Goal: Task Accomplishment & Management: Manage account settings

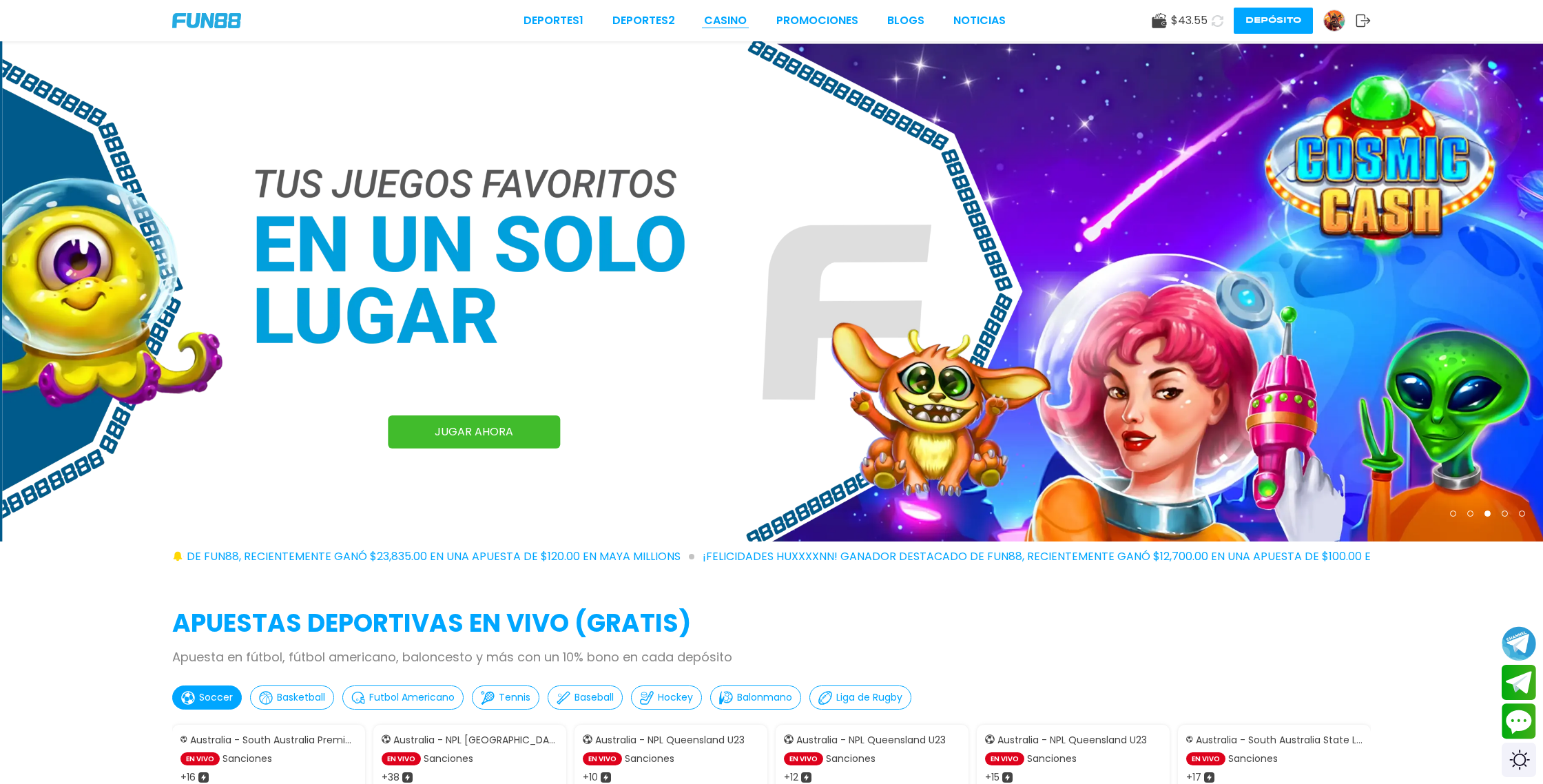
click at [728, 19] on link "CASINO" at bounding box center [725, 20] width 42 height 17
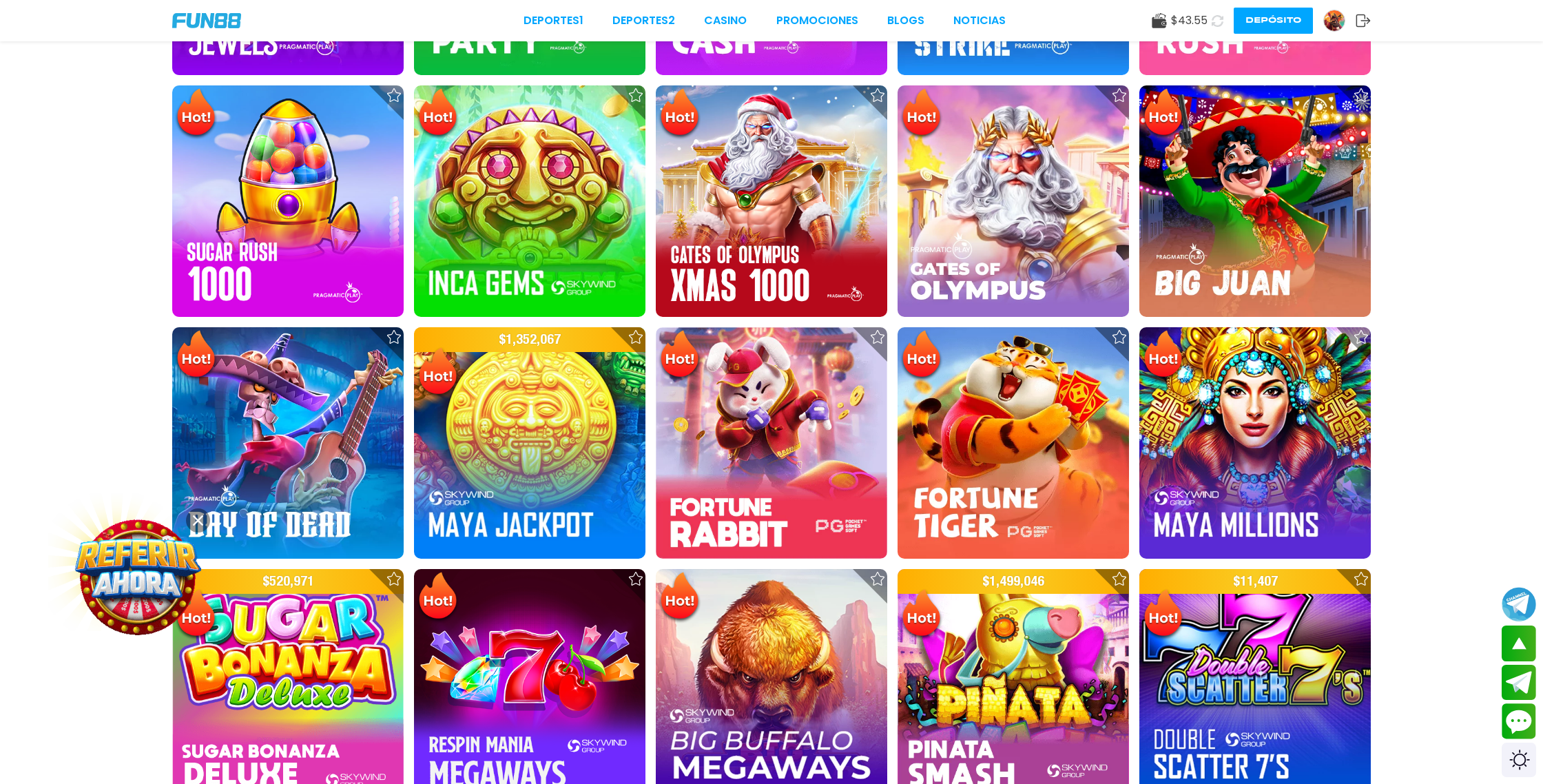
scroll to position [687, 0]
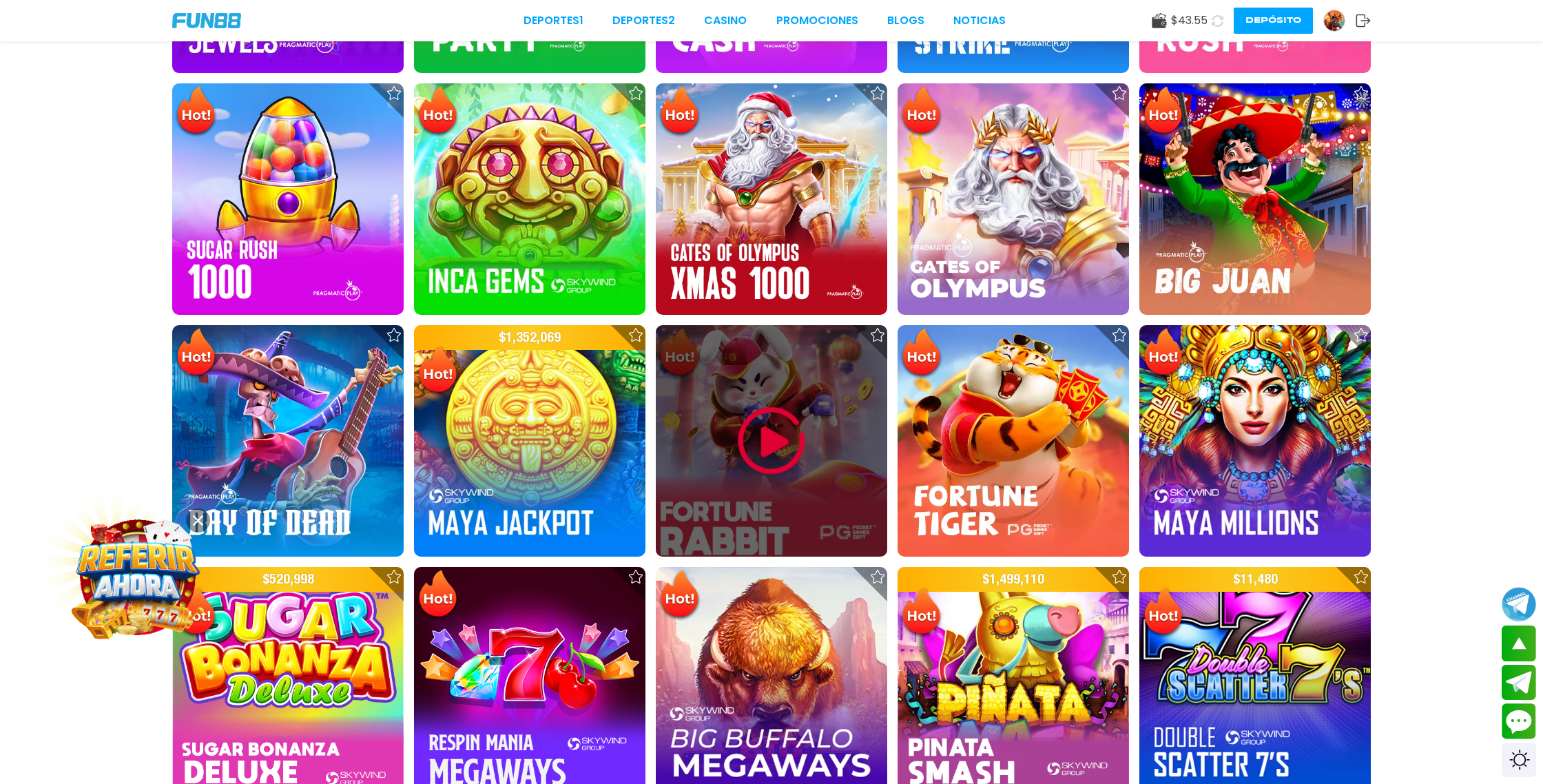
click at [766, 462] on img at bounding box center [772, 441] width 83 height 83
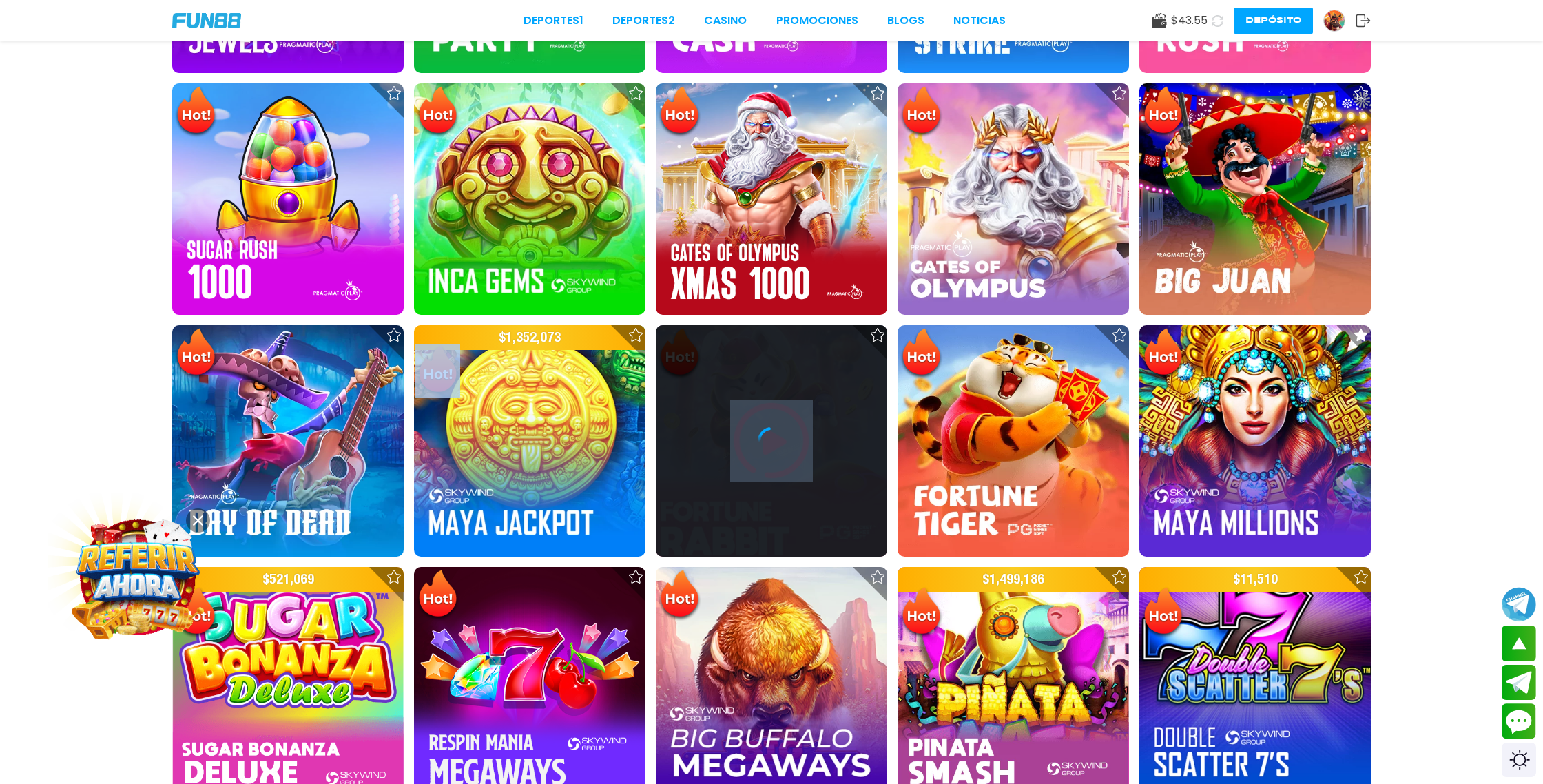
click at [766, 462] on div at bounding box center [772, 440] width 231 height 231
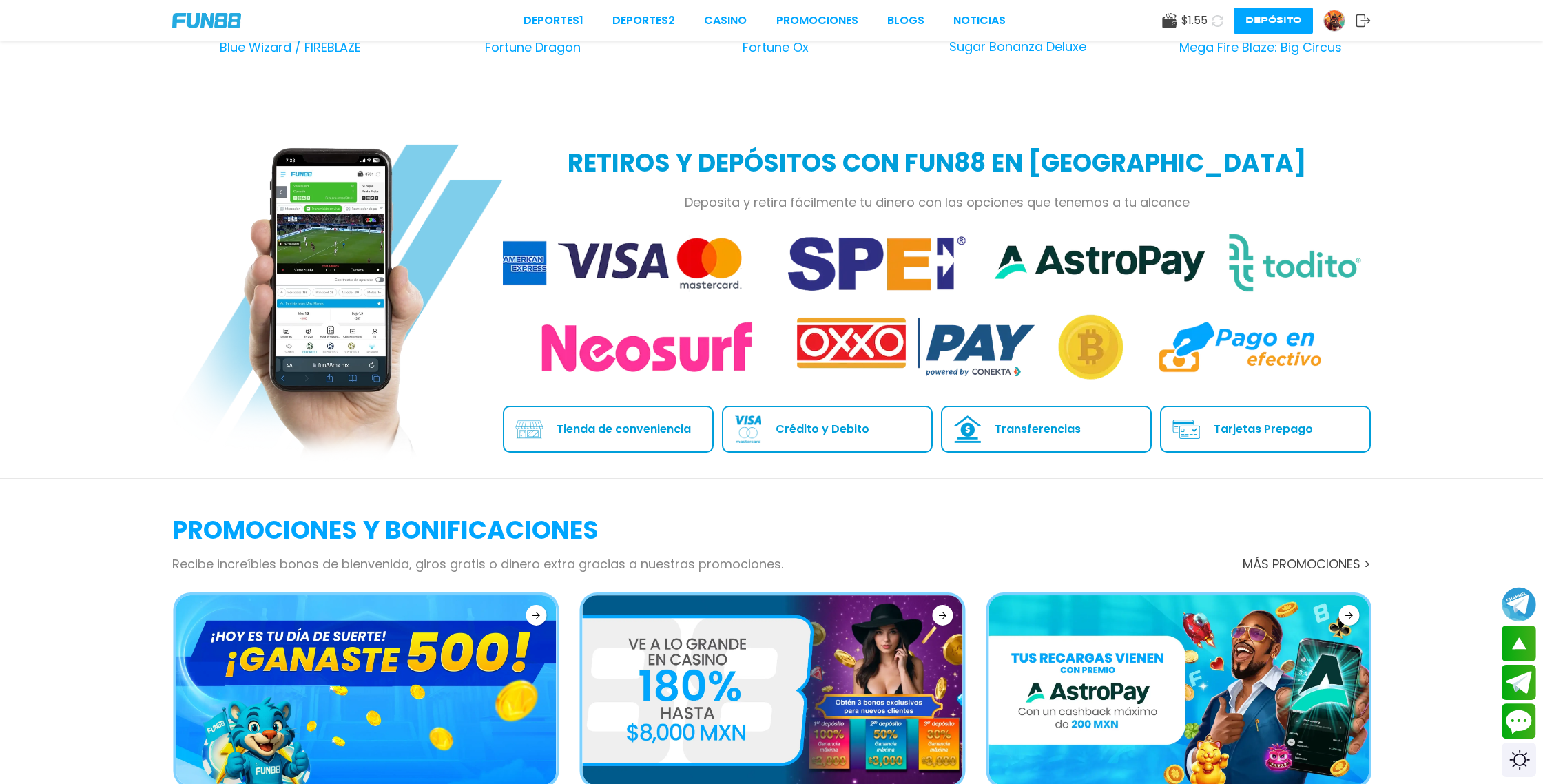
scroll to position [1717, 0]
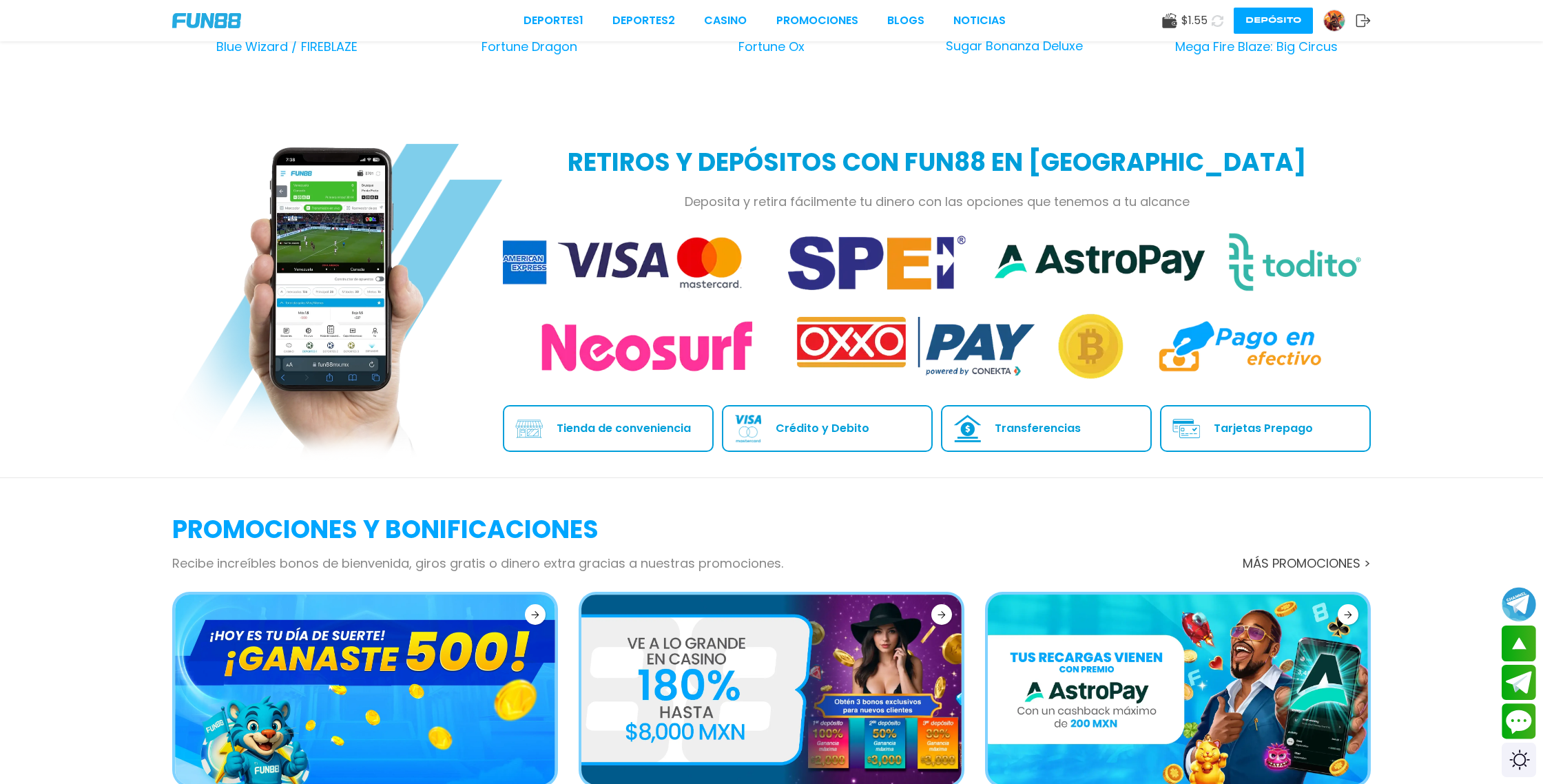
click at [1265, 422] on p "Tarjetas Prepago" at bounding box center [1264, 427] width 100 height 12
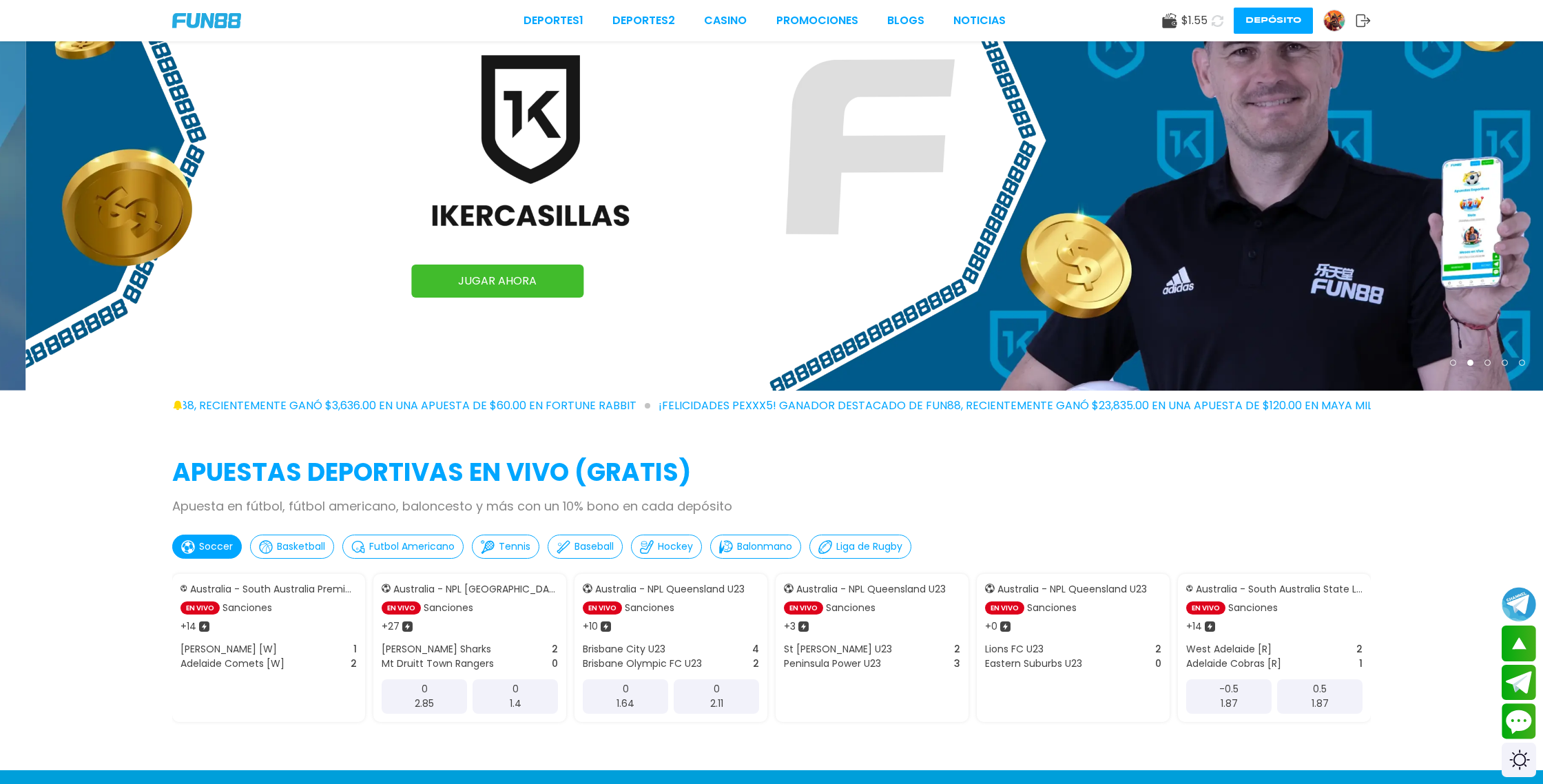
scroll to position [0, 0]
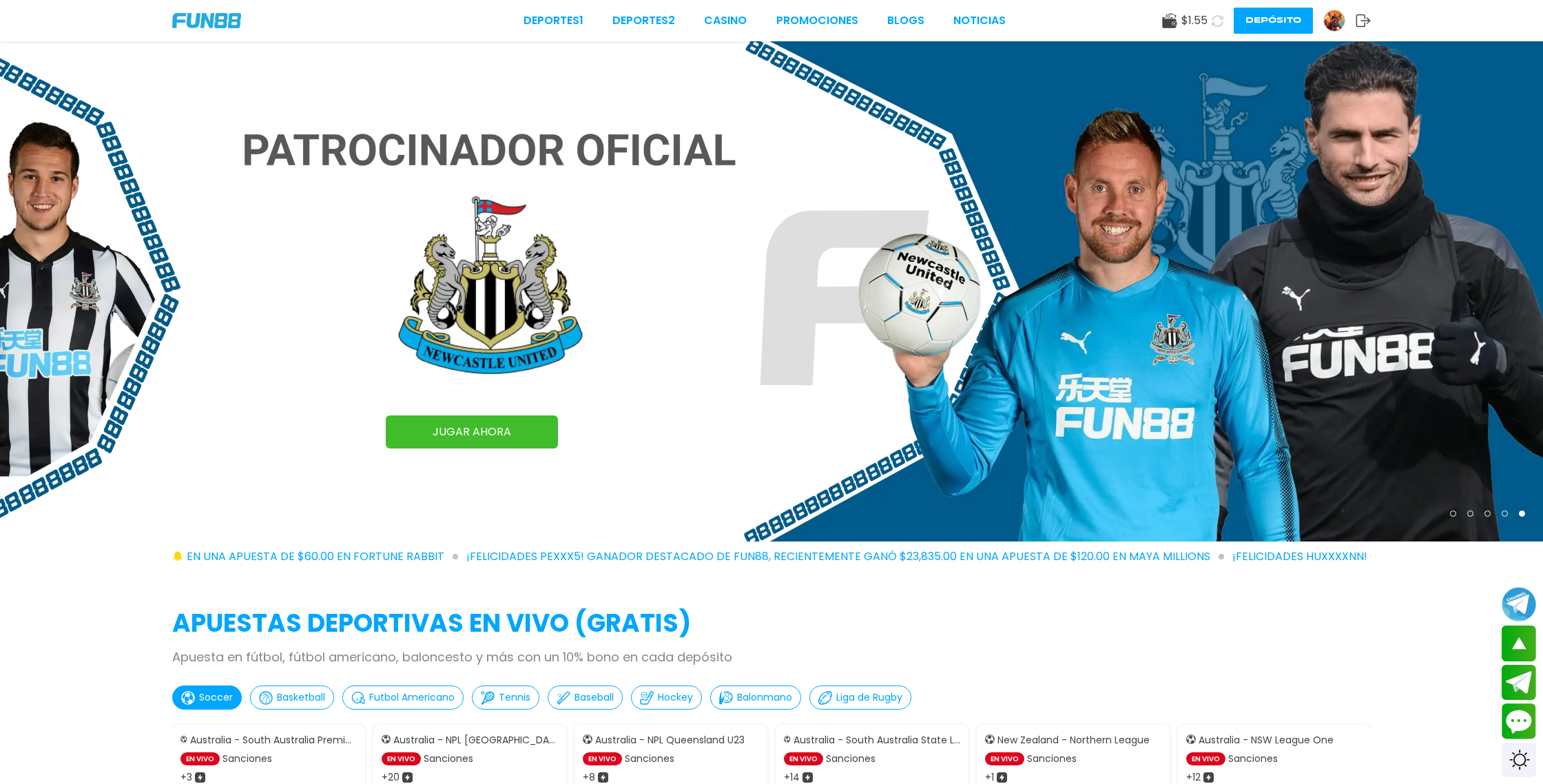
click at [1278, 23] on button "Depósito" at bounding box center [1274, 20] width 79 height 26
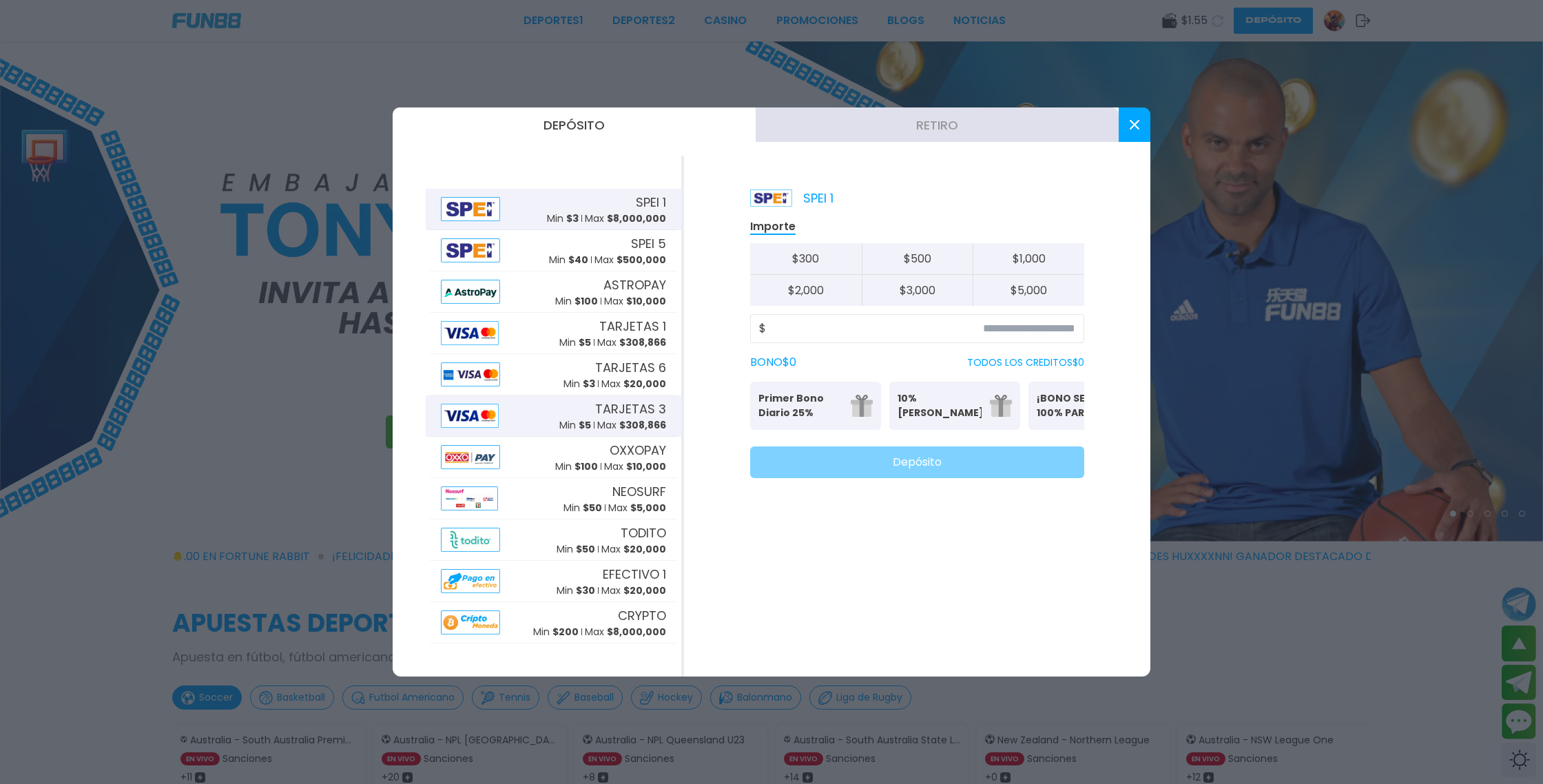
click at [637, 404] on span "TARJETAS 3" at bounding box center [630, 409] width 71 height 18
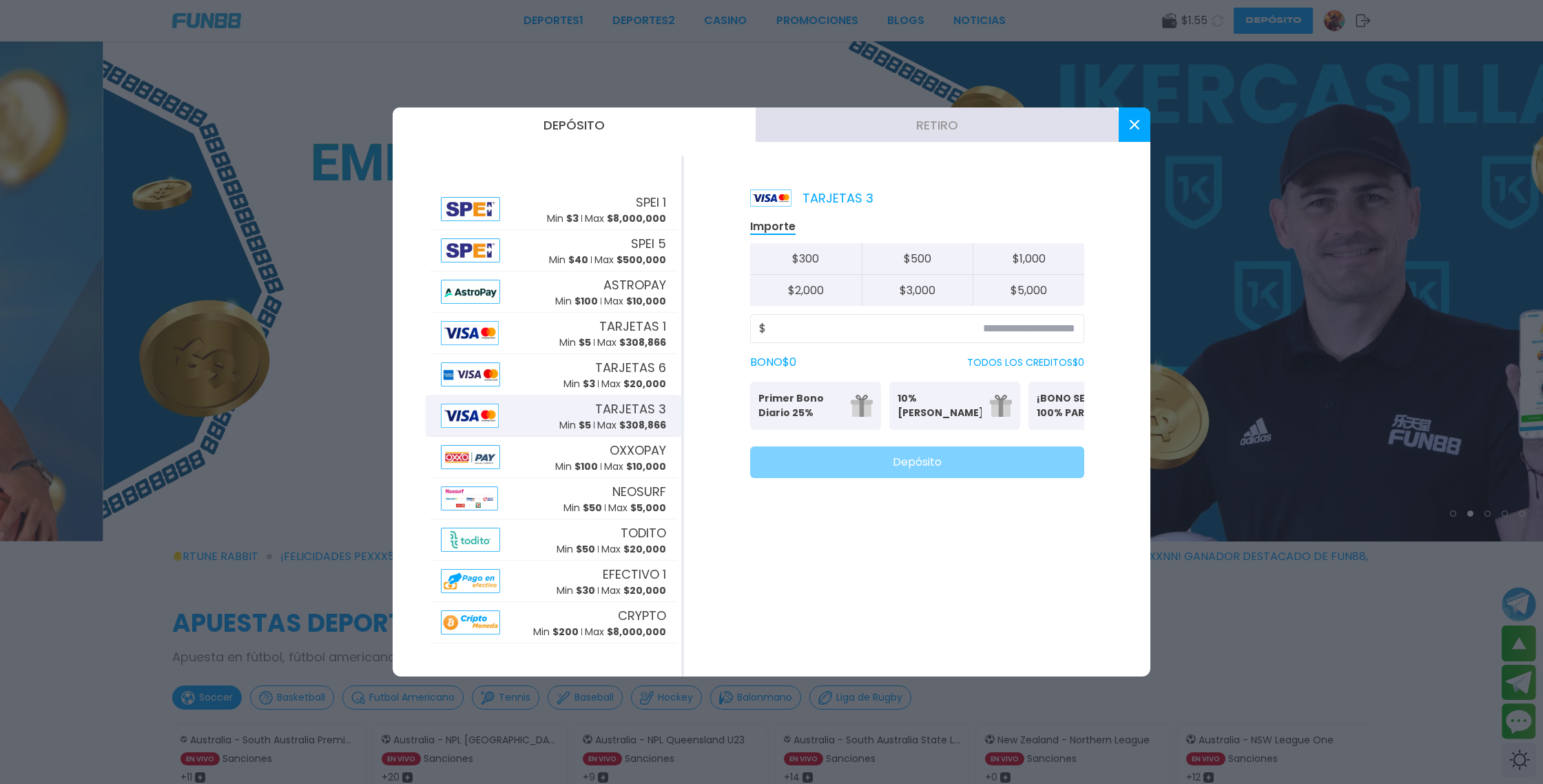
click at [1052, 287] on button "$ 5,000" at bounding box center [1028, 290] width 112 height 31
type input "*****"
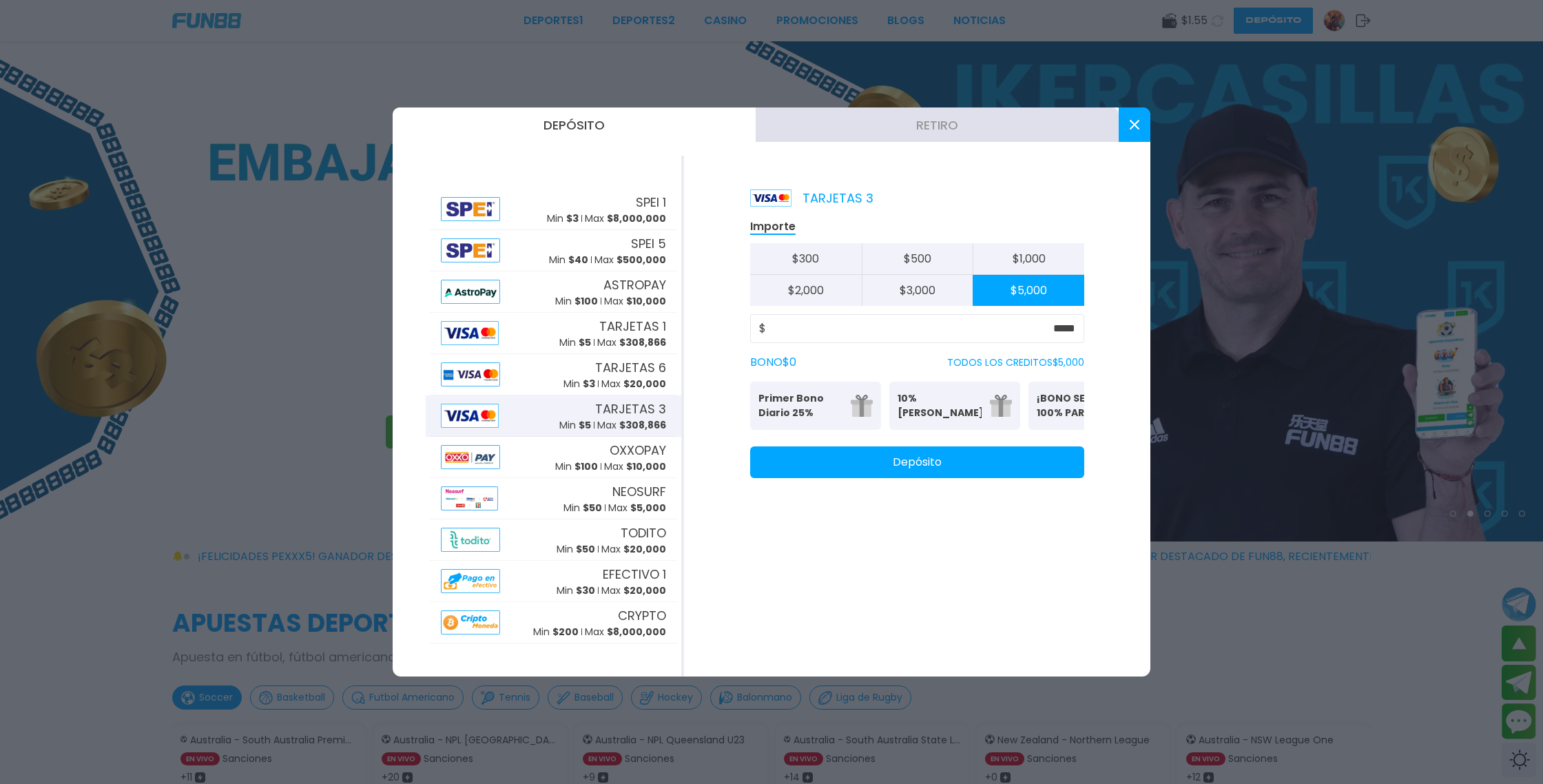
click at [939, 477] on button "Depósito" at bounding box center [917, 462] width 335 height 31
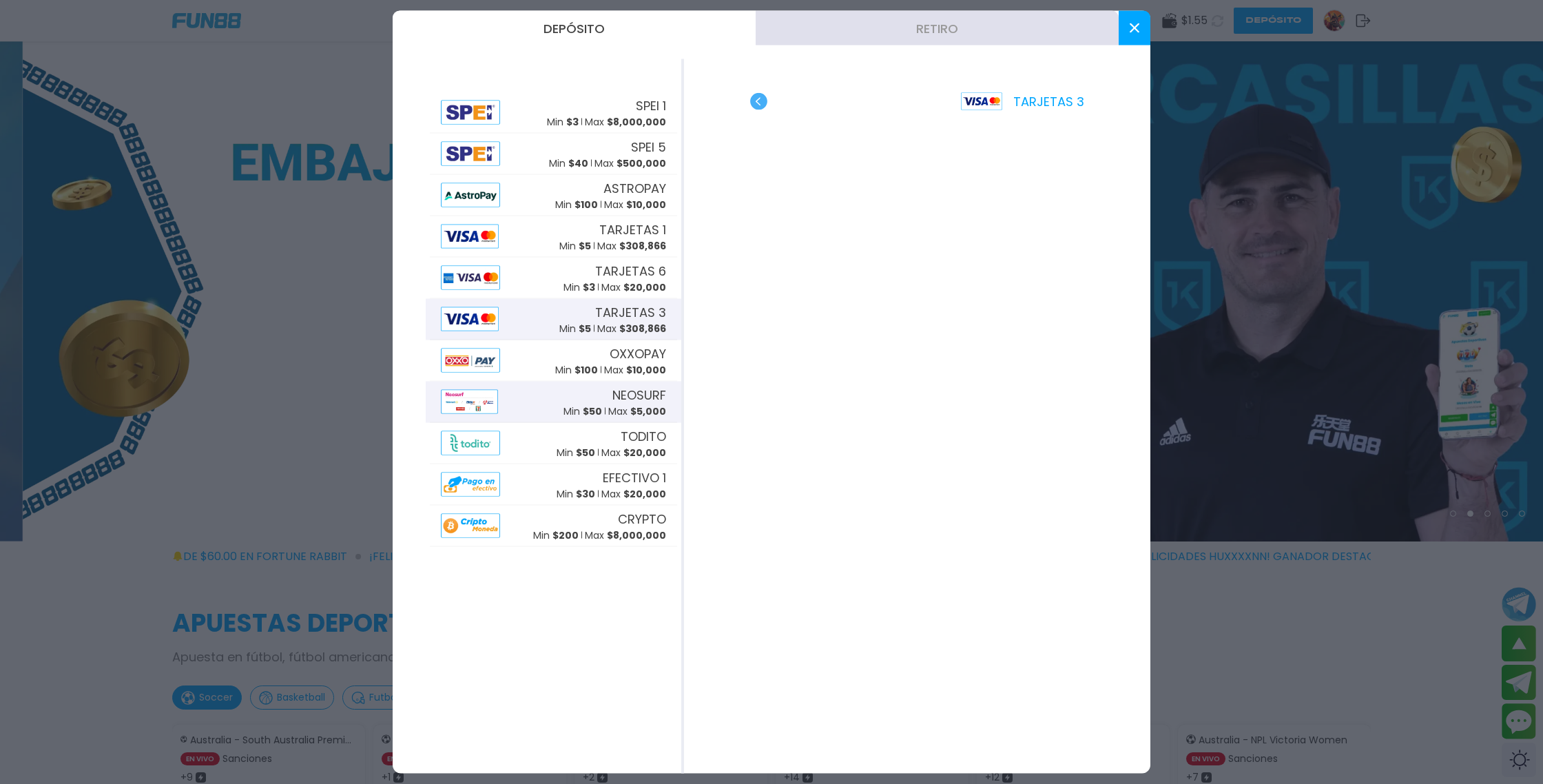
click at [586, 403] on div "NEOSURF Min $ 50 Max $ 5,000" at bounding box center [614, 402] width 102 height 33
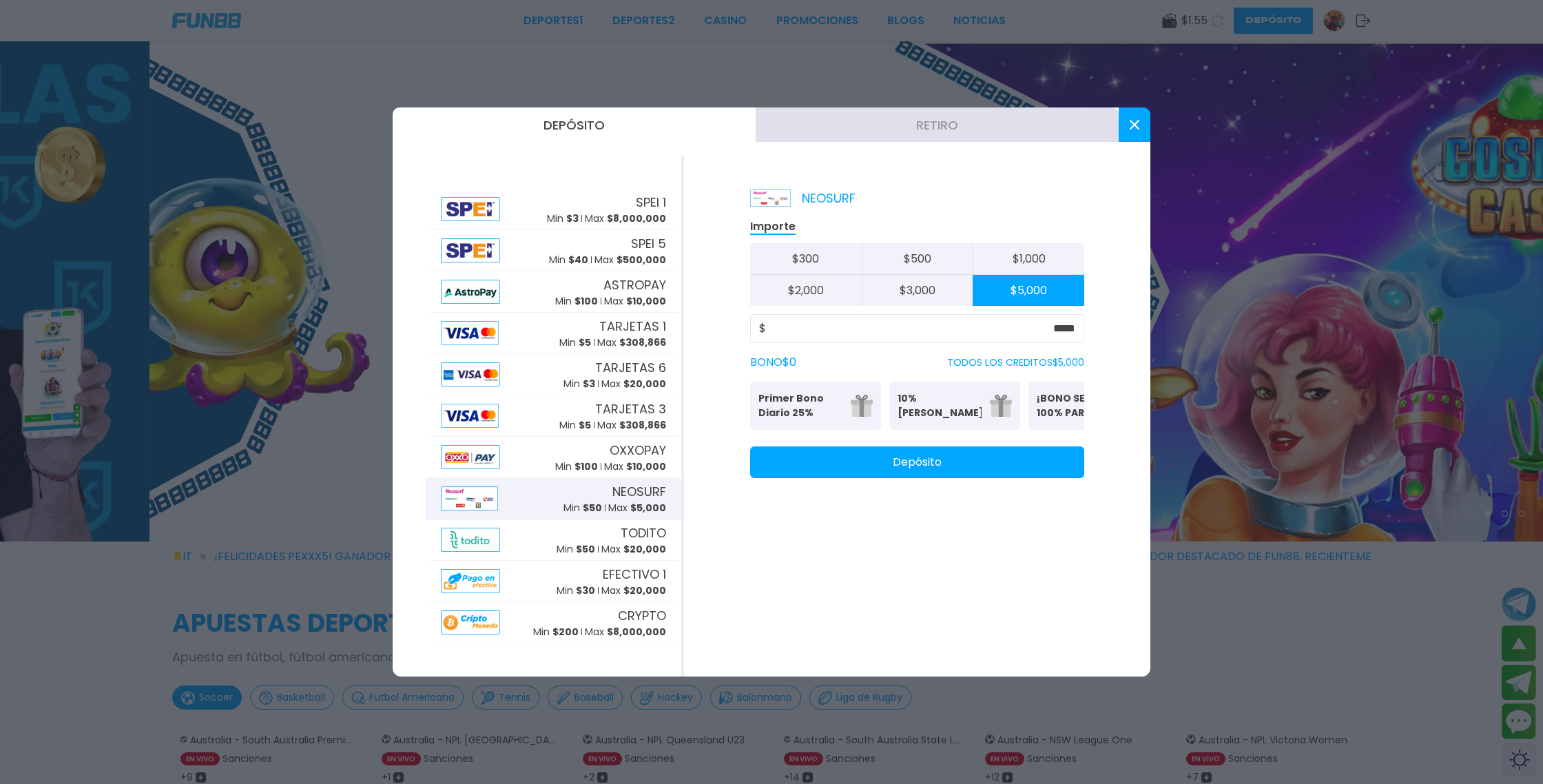
click at [810, 477] on button "Depósito" at bounding box center [917, 462] width 335 height 31
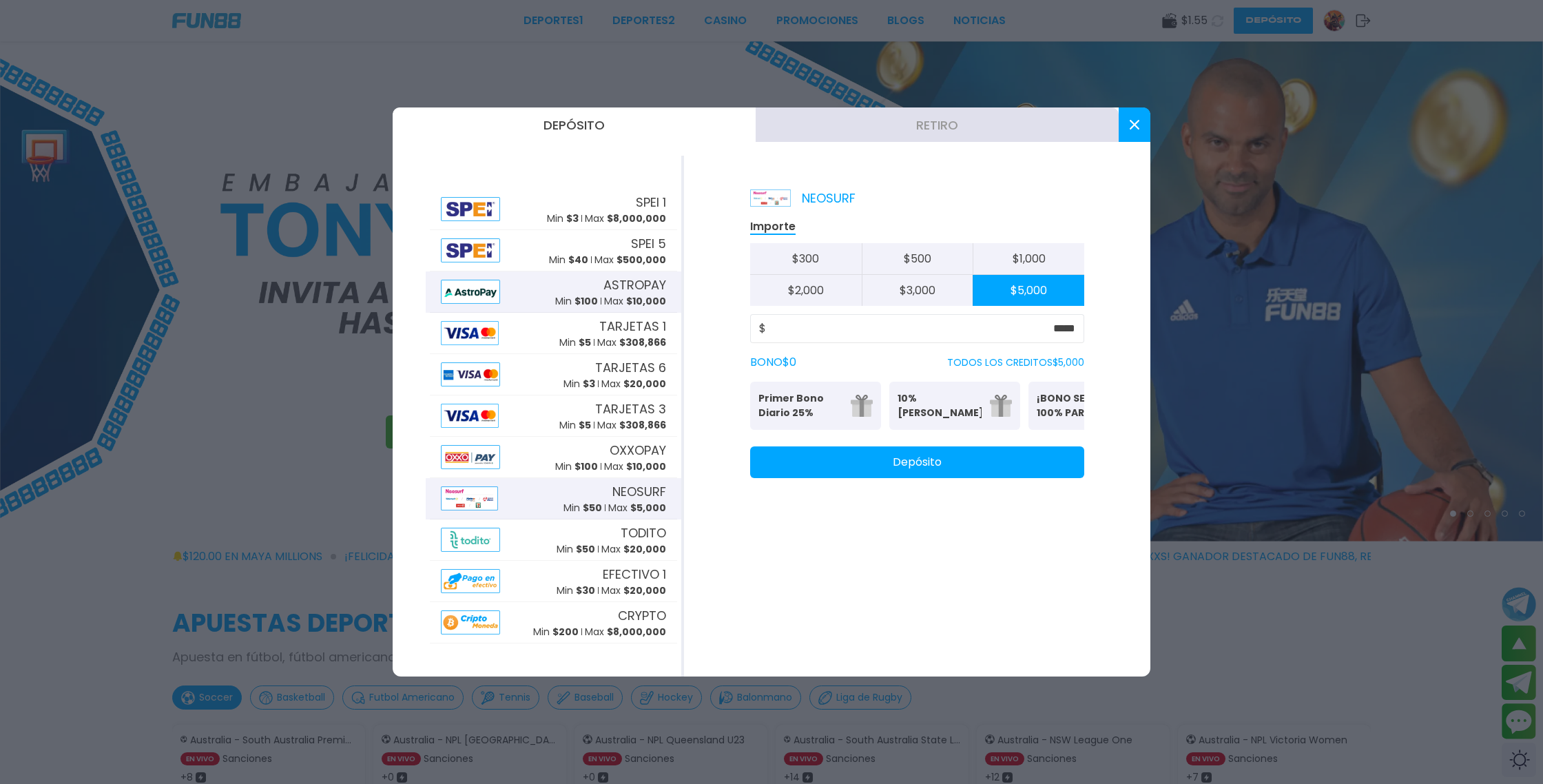
click at [618, 297] on p "Max $ 10,000" at bounding box center [635, 301] width 62 height 15
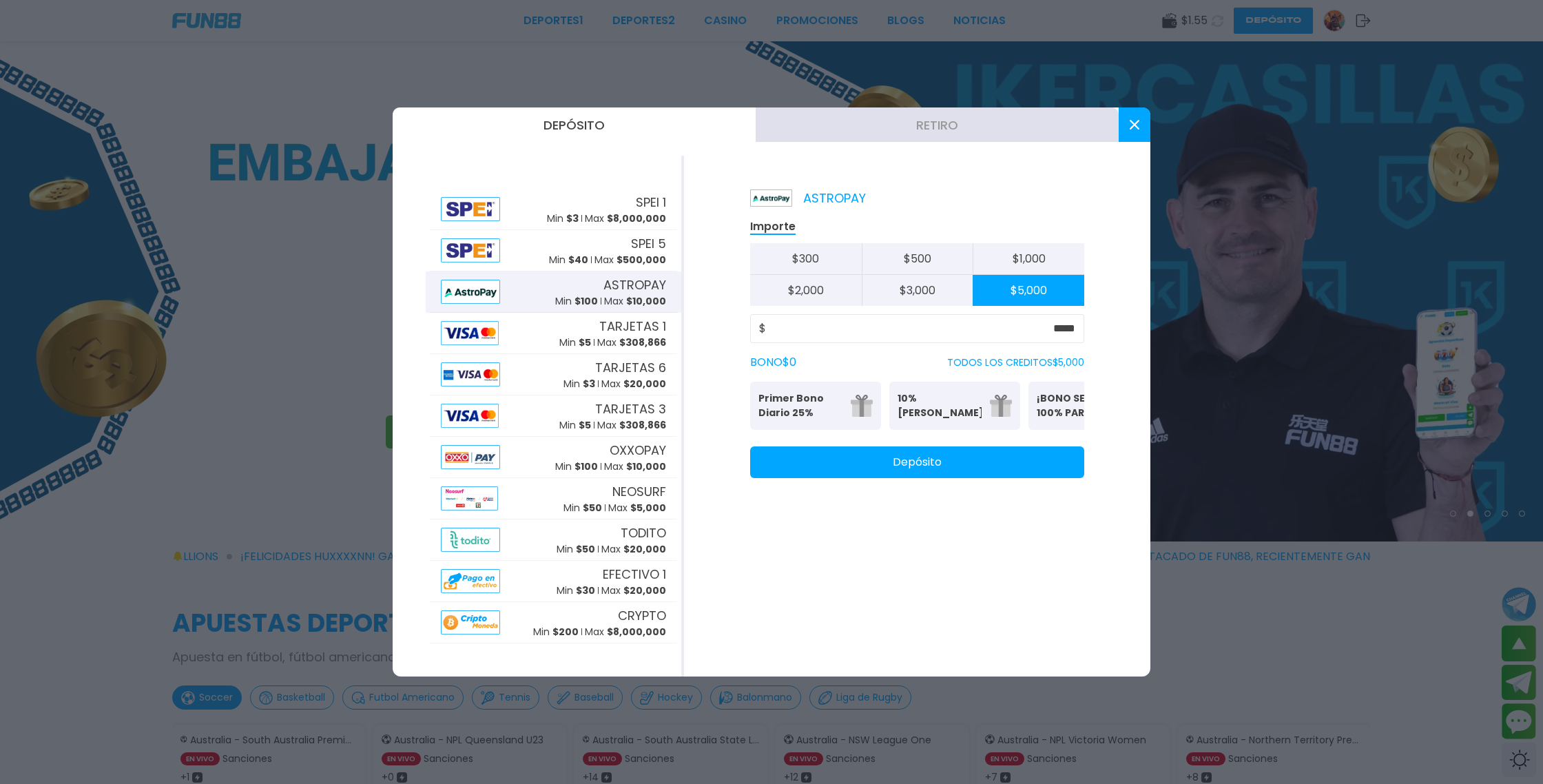
click at [891, 474] on button "Depósito" at bounding box center [917, 462] width 335 height 31
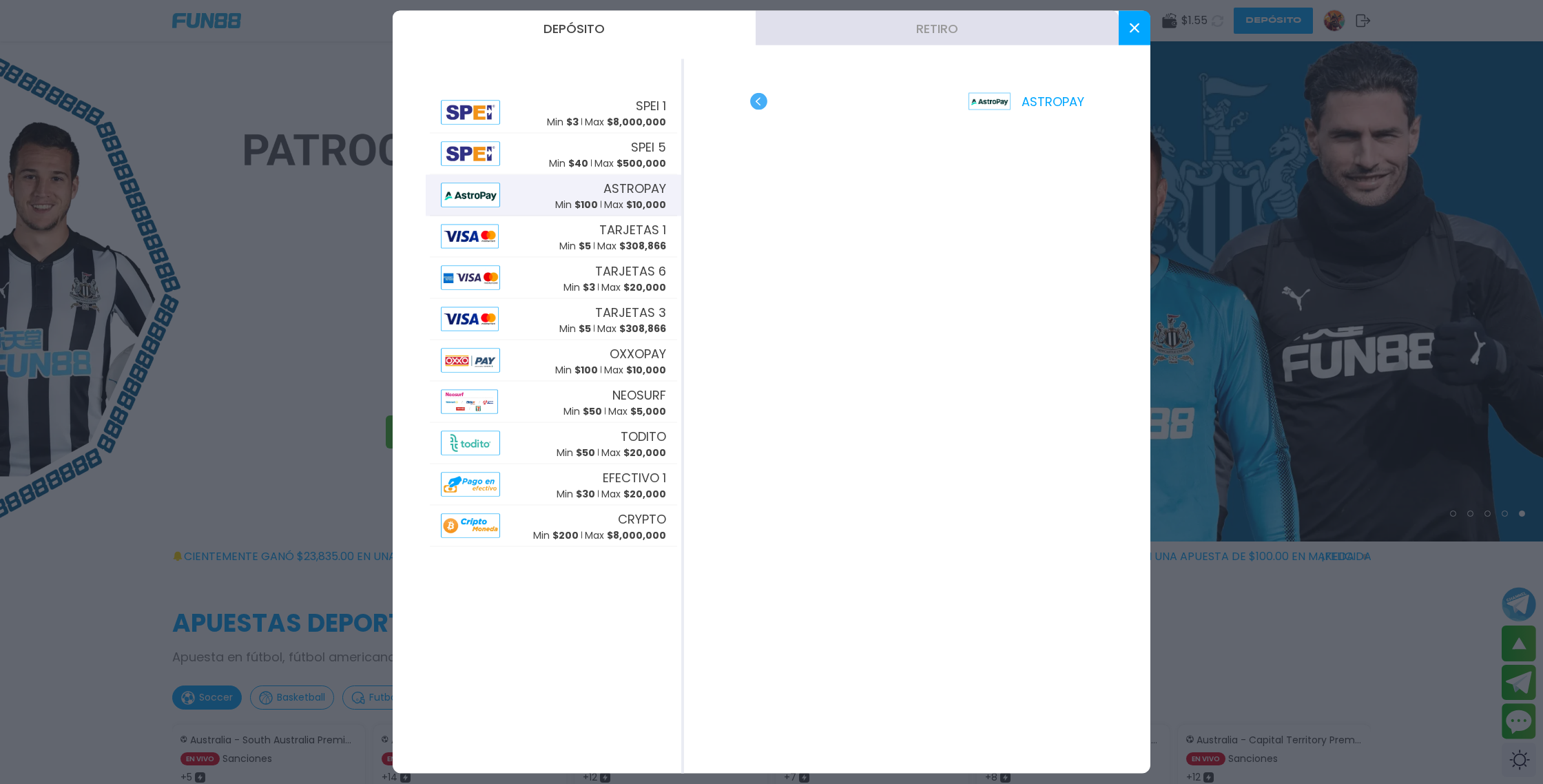
click at [761, 100] on use "button" at bounding box center [759, 101] width 18 height 18
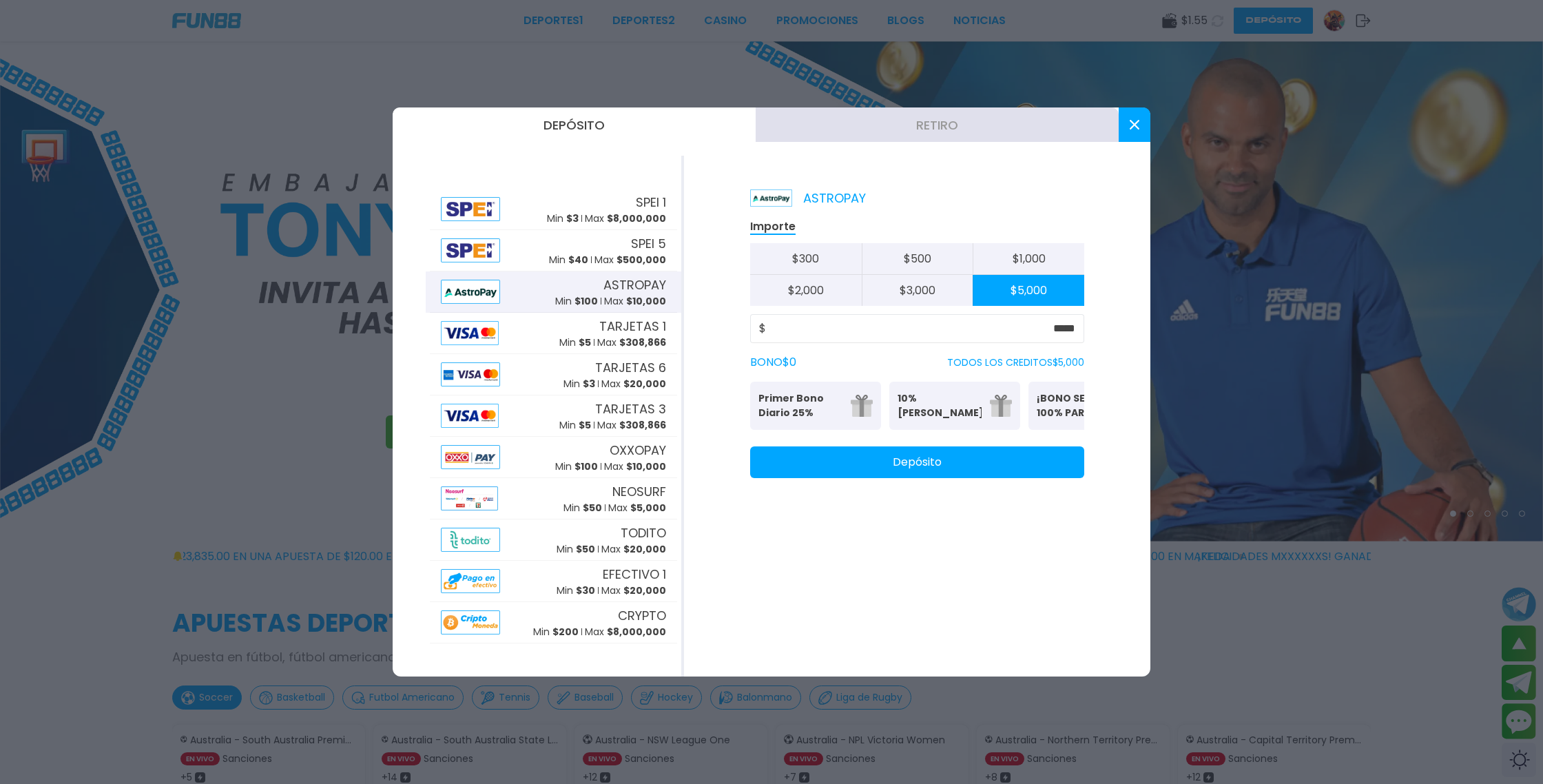
click at [932, 475] on button "Depósito" at bounding box center [917, 462] width 335 height 31
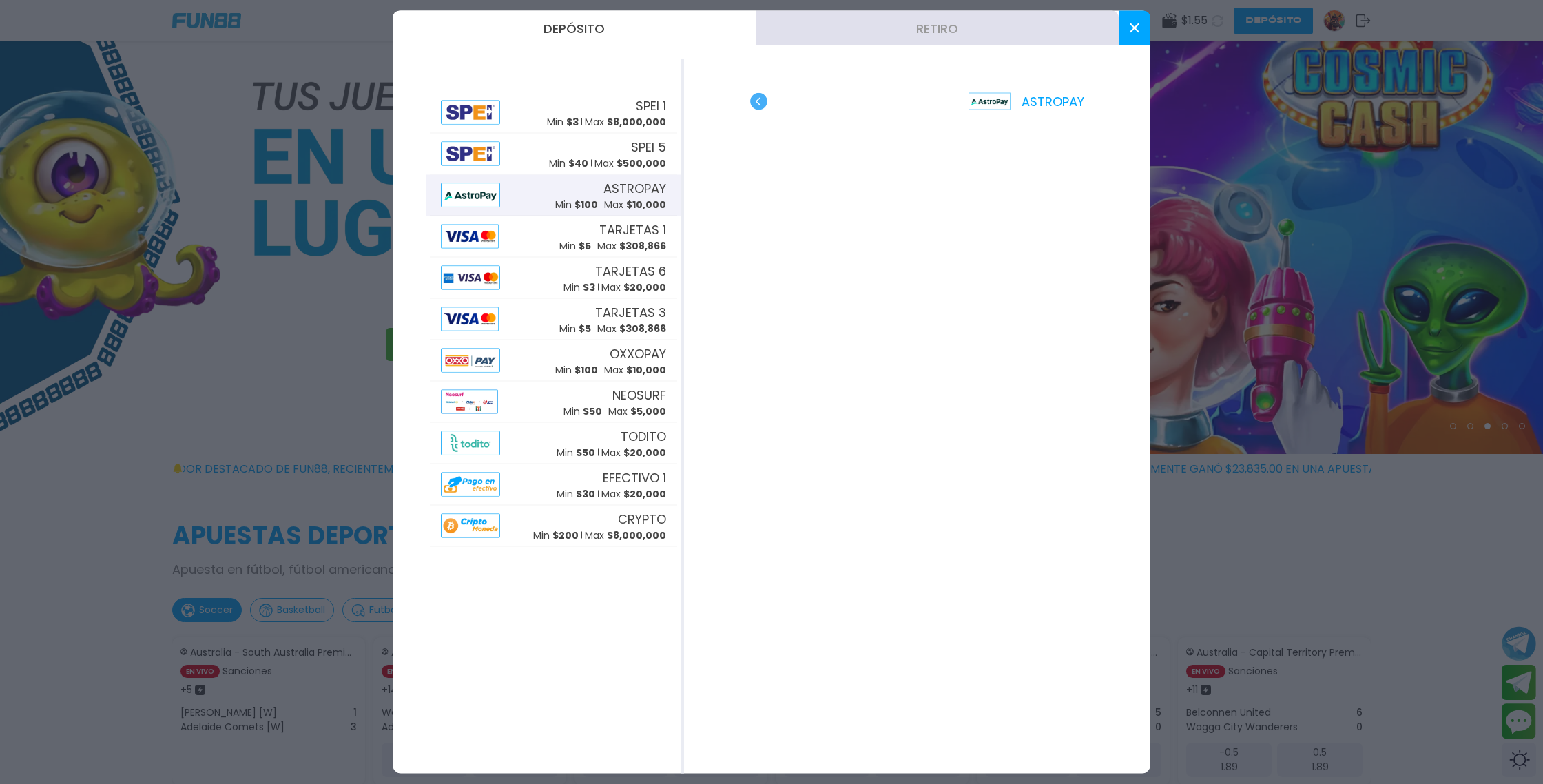
scroll to position [87, 0]
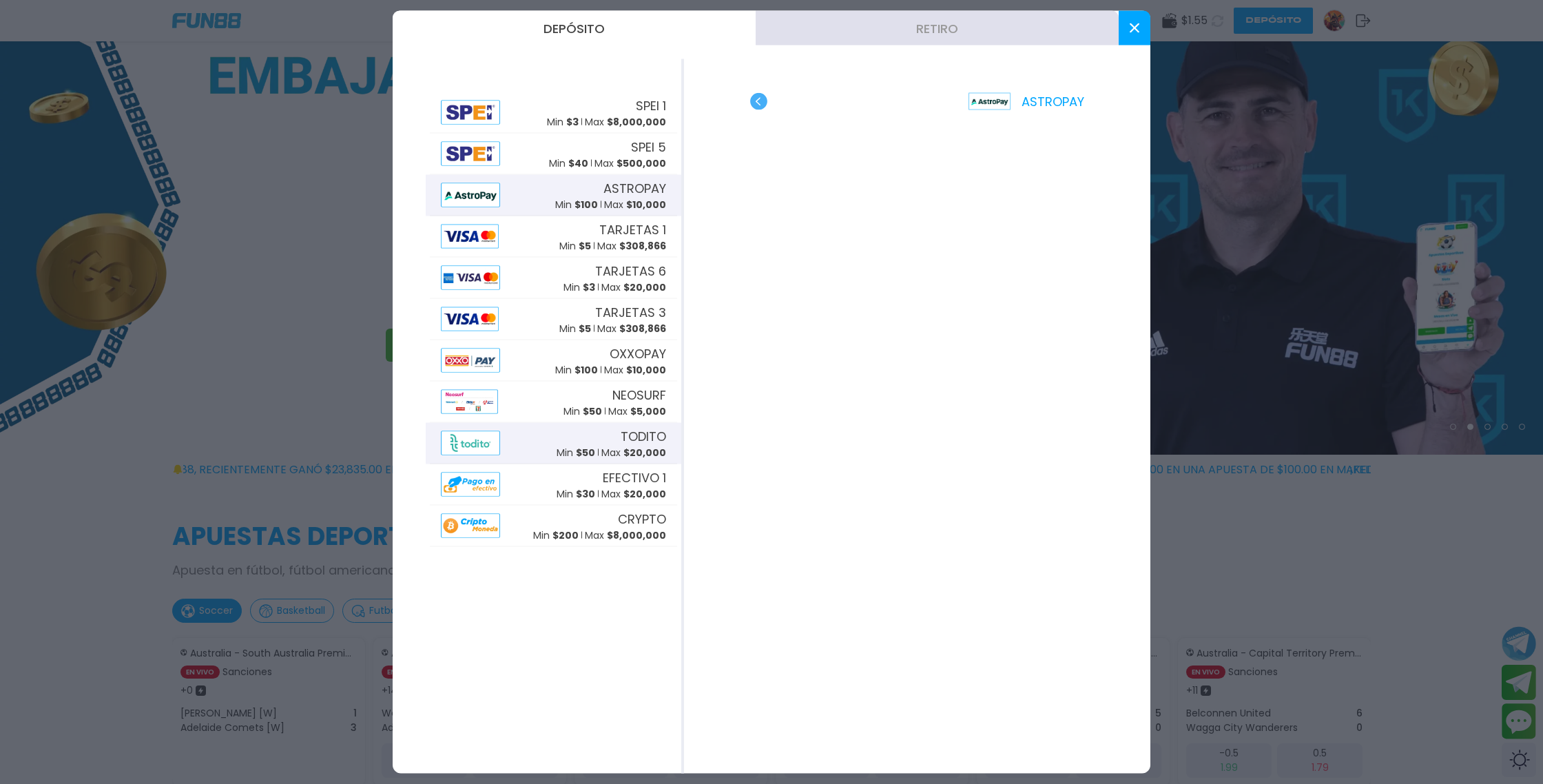
click at [577, 446] on p "Min $ 50" at bounding box center [576, 452] width 39 height 15
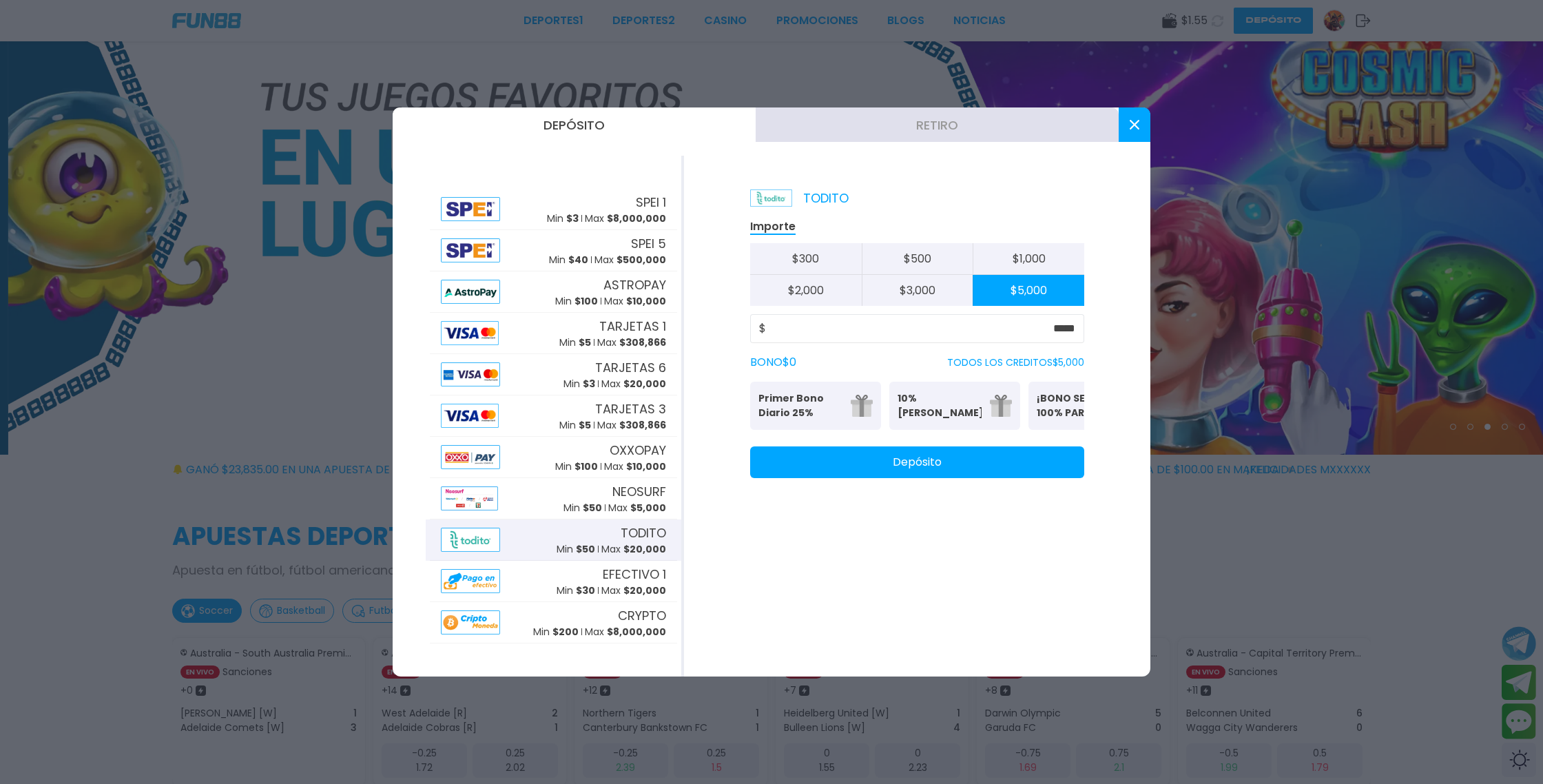
click at [894, 476] on button "Depósito" at bounding box center [917, 462] width 335 height 31
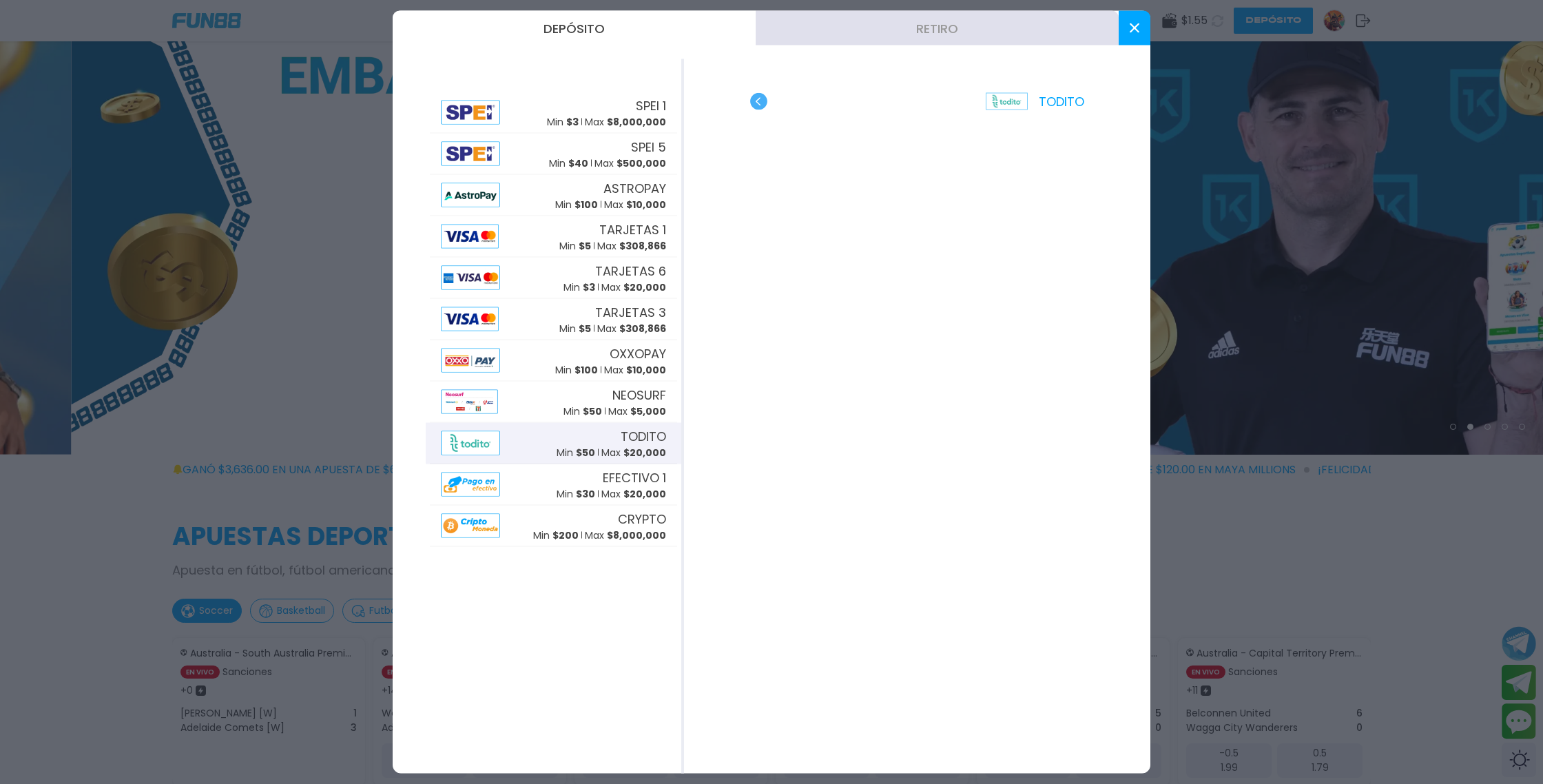
click at [1132, 26] on use at bounding box center [1135, 28] width 9 height 9
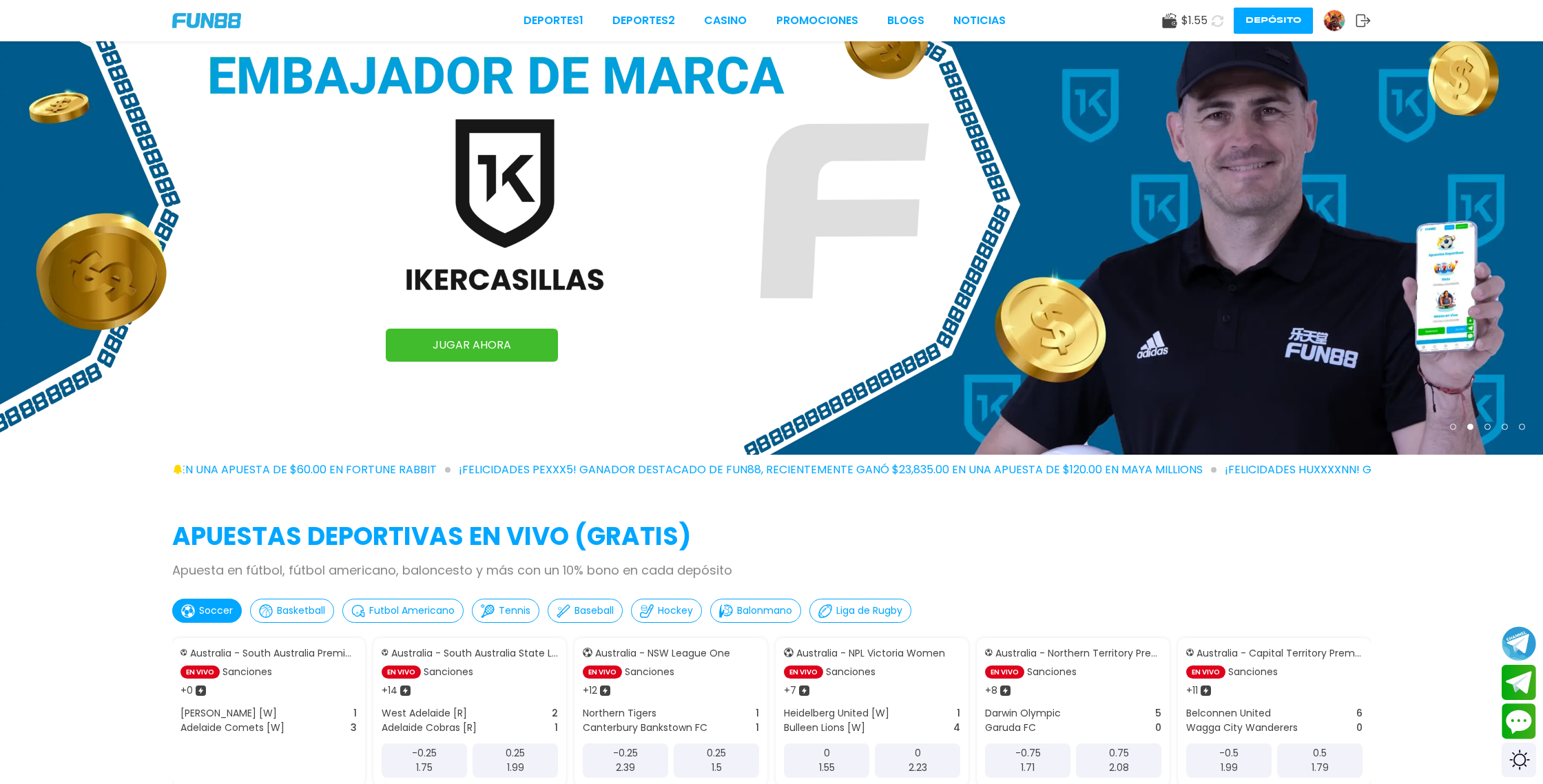
click at [1276, 18] on button "Depósito" at bounding box center [1274, 20] width 79 height 26
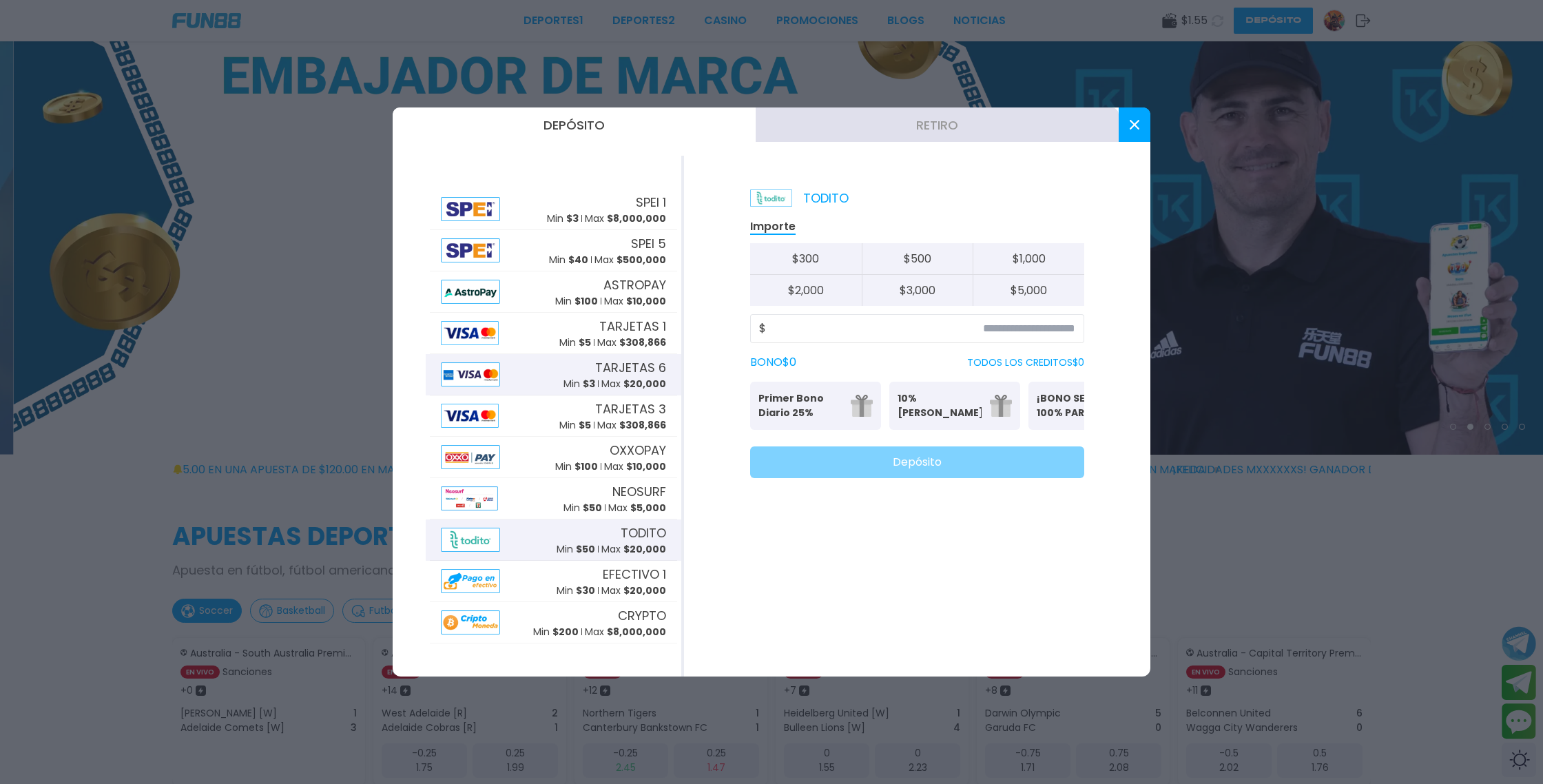
click at [574, 378] on p "Min $ 3" at bounding box center [579, 384] width 31 height 15
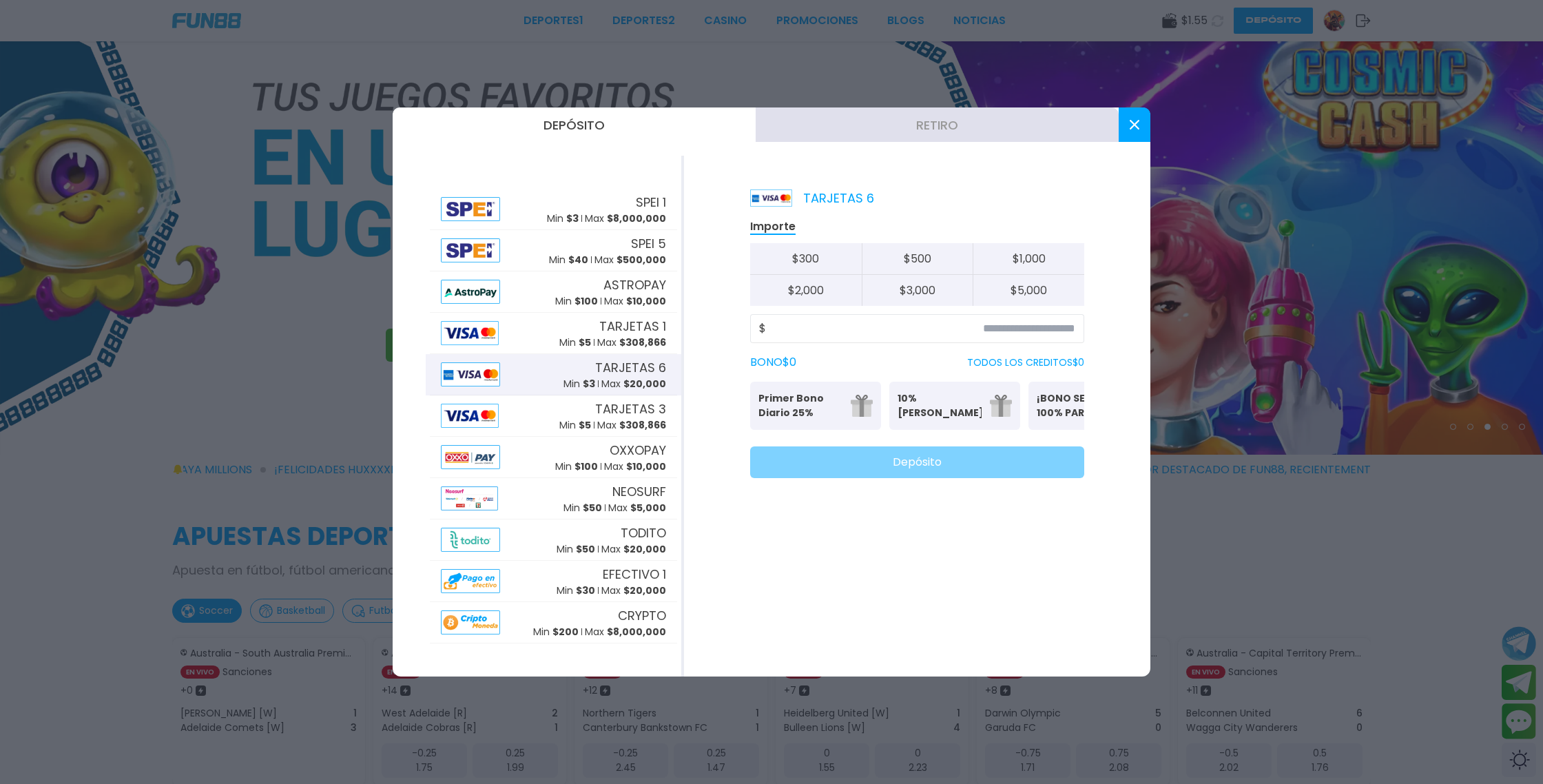
click at [1036, 284] on button "$ 5,000" at bounding box center [1028, 290] width 112 height 31
type input "*****"
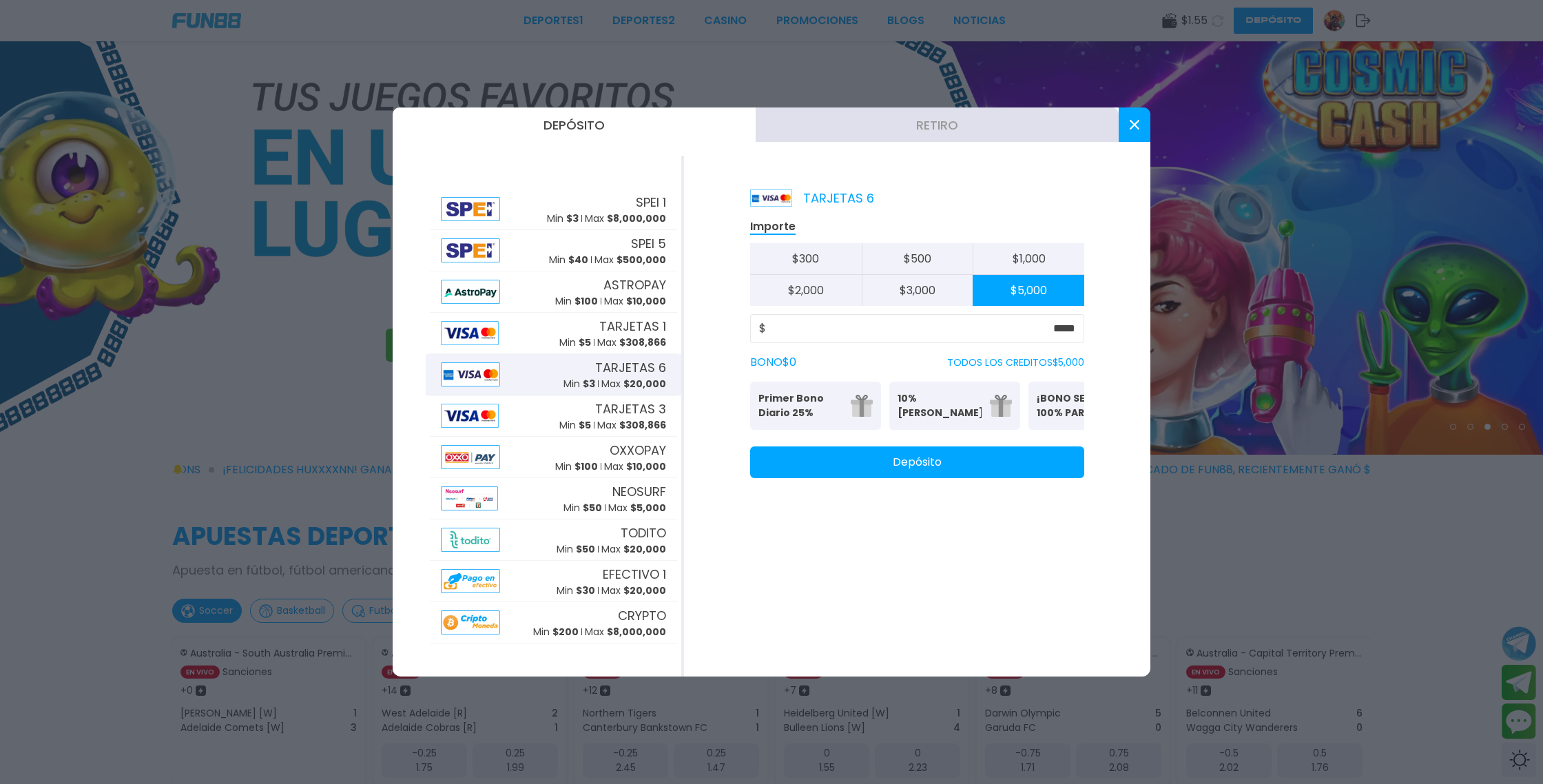
click at [915, 474] on button "Depósito" at bounding box center [917, 462] width 335 height 31
